Goal: Transaction & Acquisition: Purchase product/service

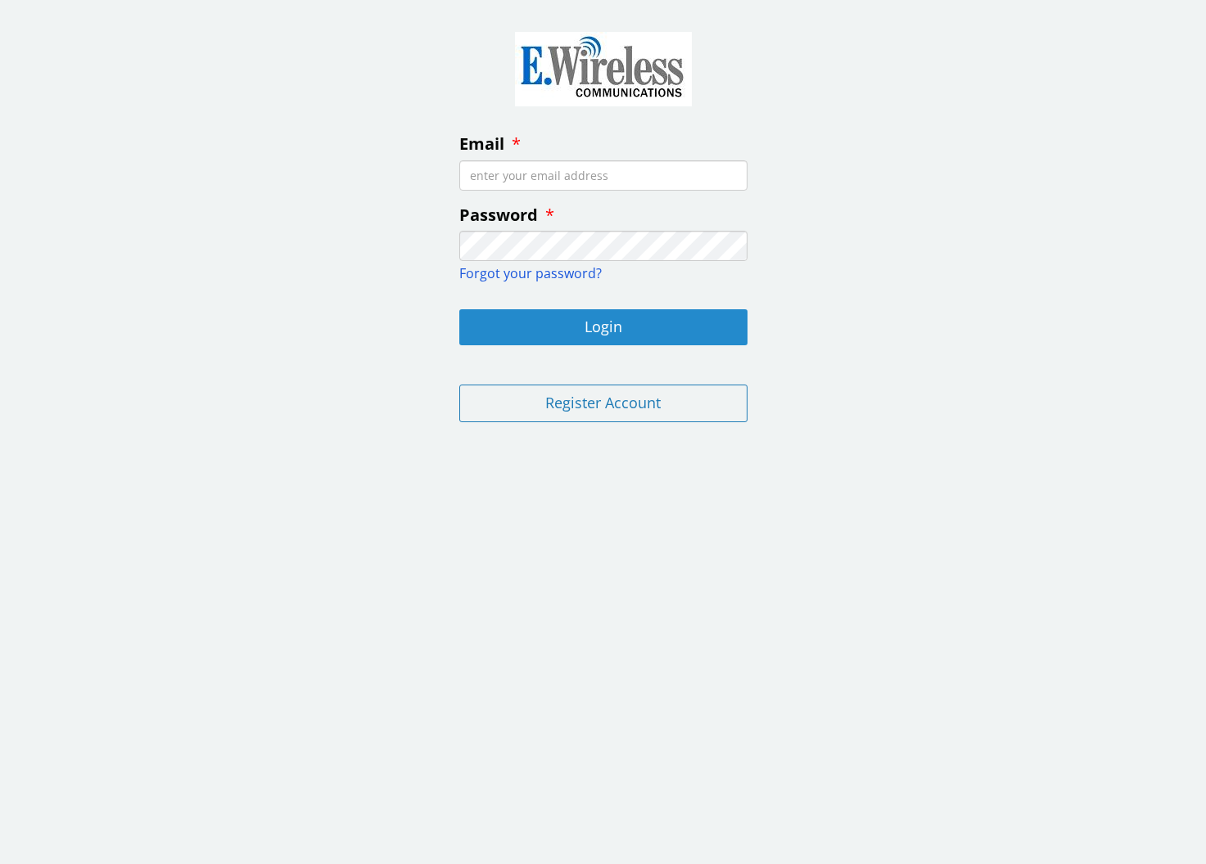
type input "dalesplumbing1@gmail.com"
click at [603, 325] on button "Login" at bounding box center [603, 327] width 288 height 36
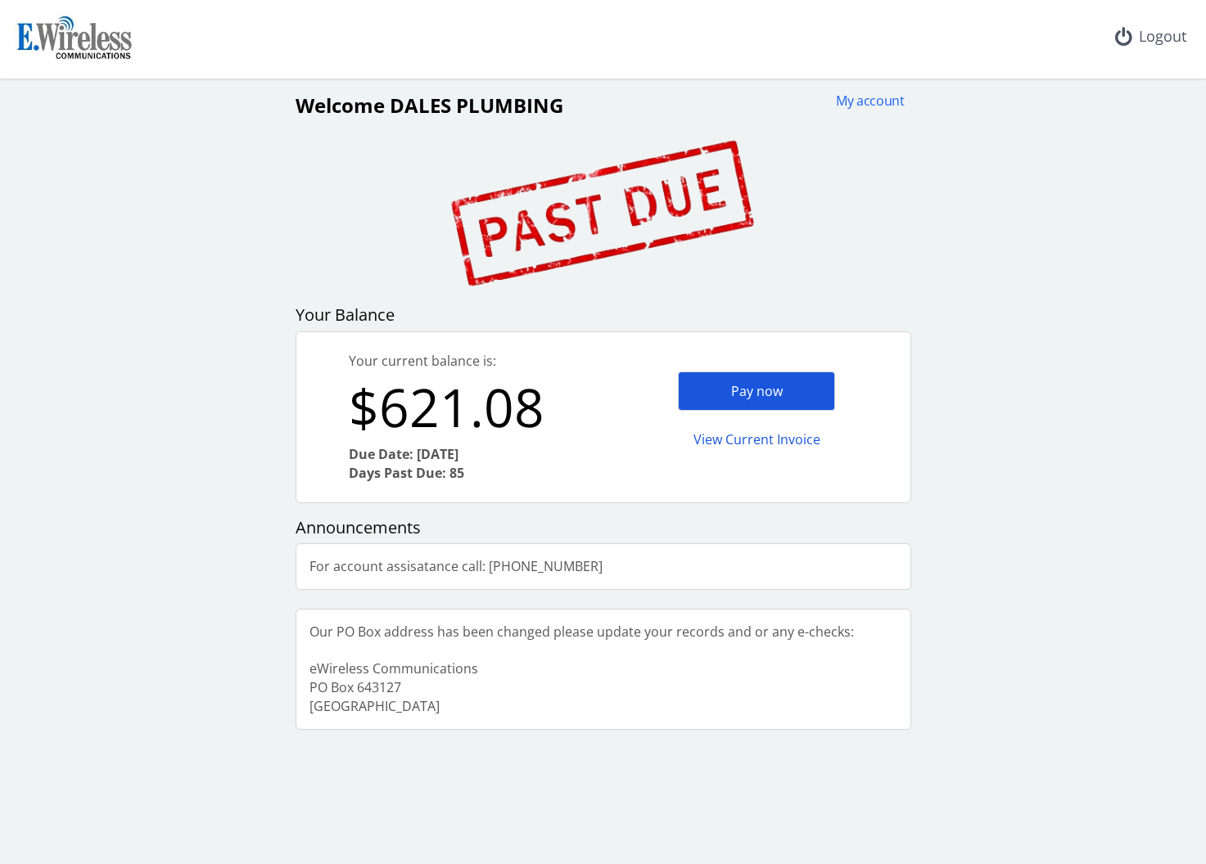
click at [743, 395] on div "Pay now" at bounding box center [756, 392] width 157 height 40
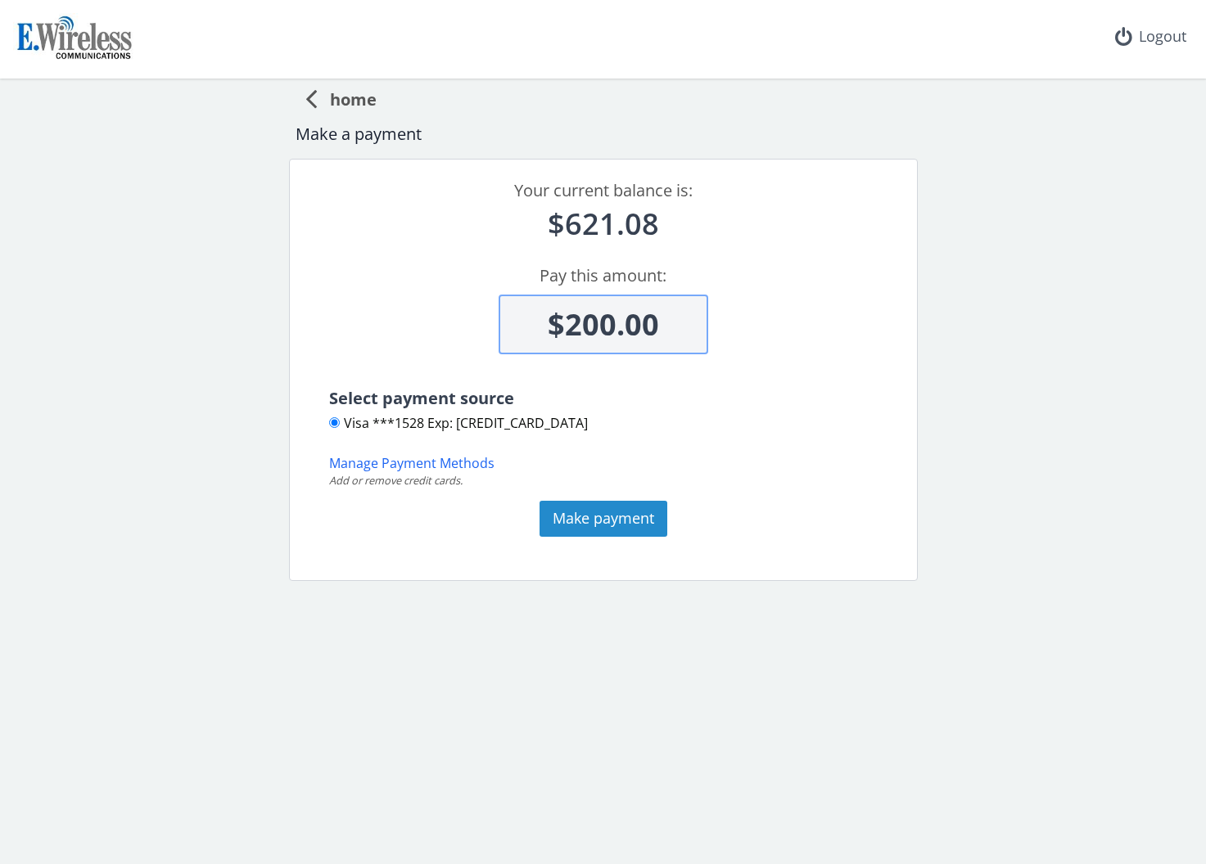
click at [613, 519] on button "Make payment" at bounding box center [603, 519] width 128 height 36
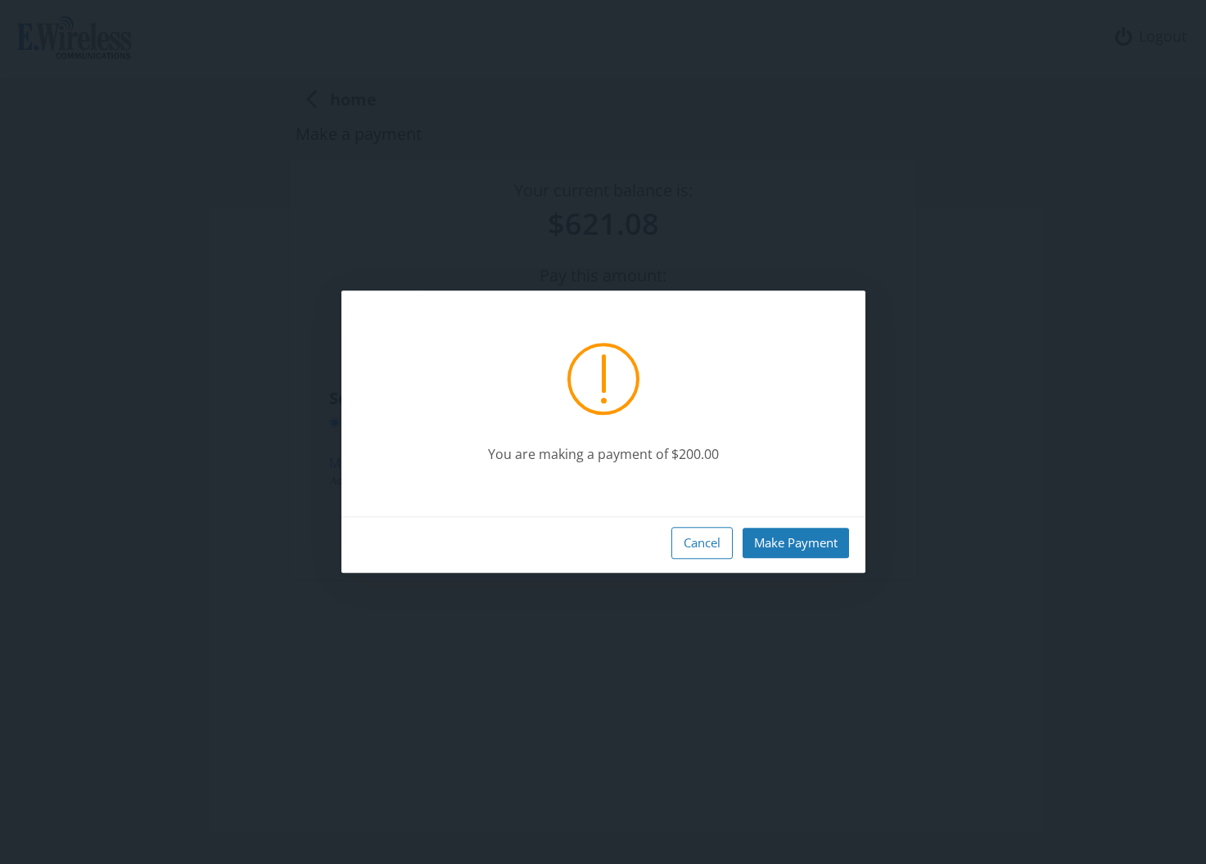
drag, startPoint x: 803, startPoint y: 541, endPoint x: 866, endPoint y: 545, distance: 63.2
click at [802, 541] on button "Make Payment" at bounding box center [796, 543] width 106 height 30
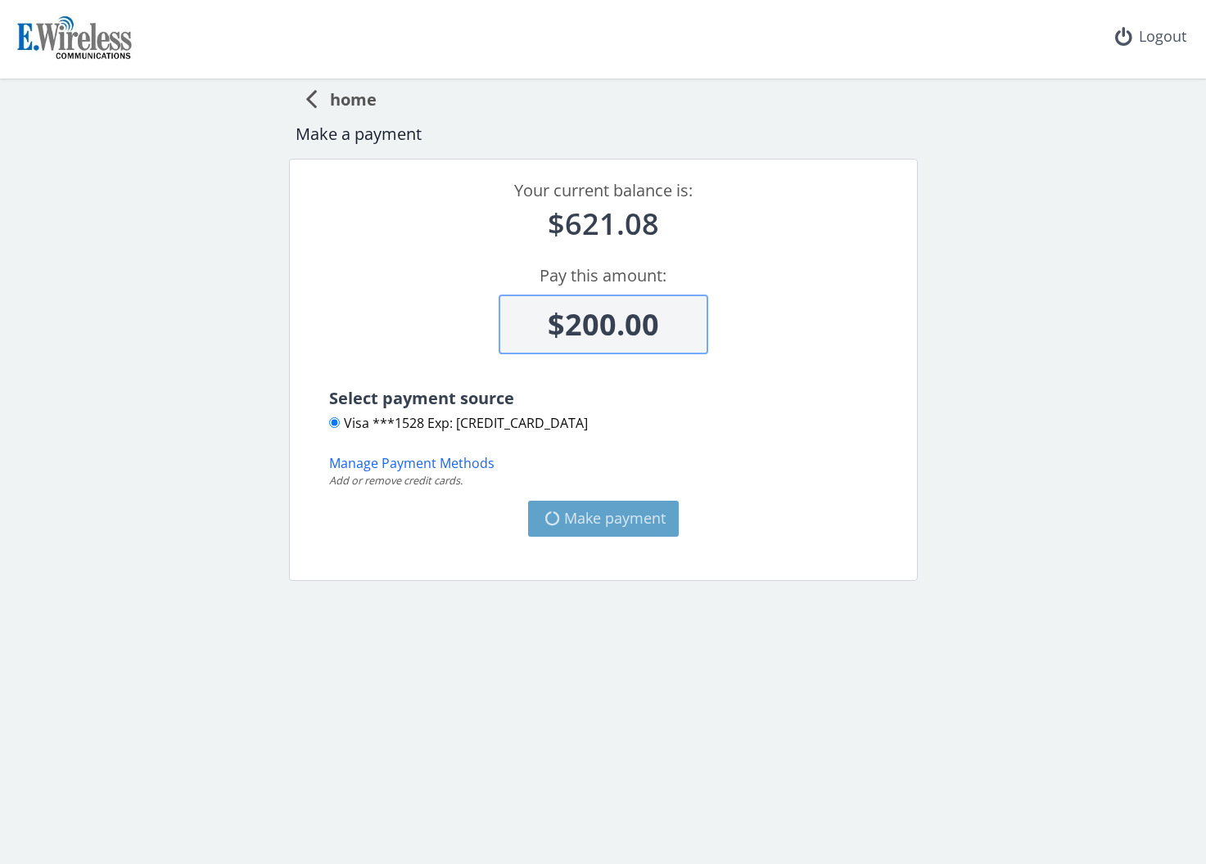
type input "$421.08"
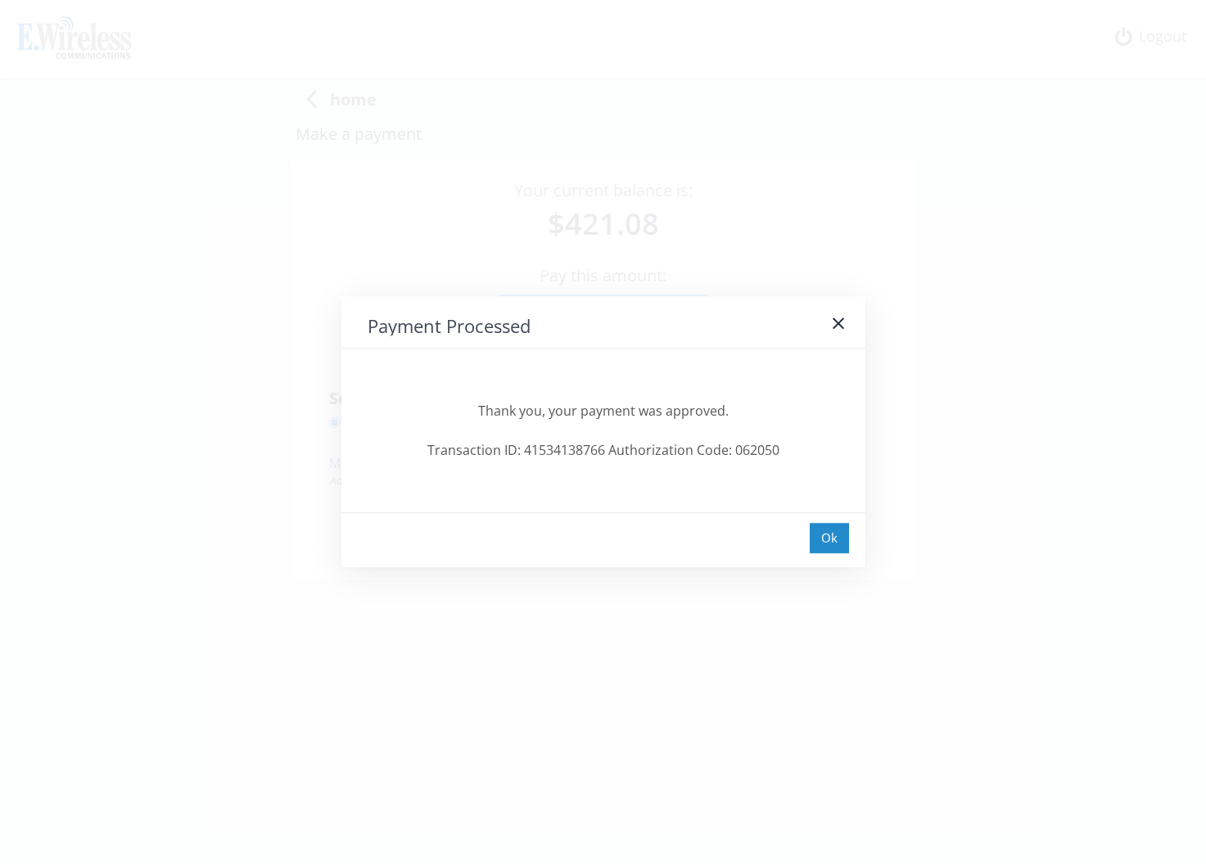
click at [829, 544] on div "Ok" at bounding box center [829, 538] width 39 height 30
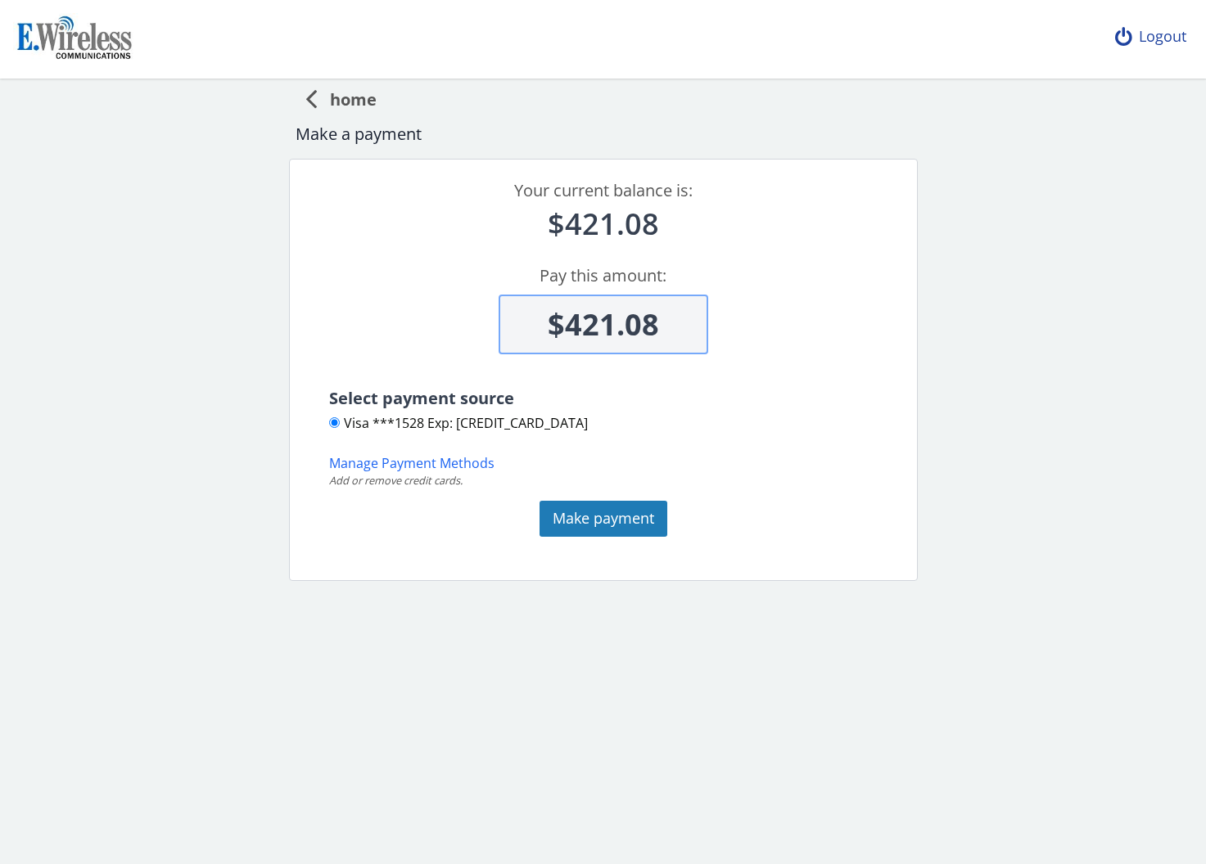
click at [1131, 32] on icon at bounding box center [1123, 36] width 17 height 15
